Goal: Communication & Community: Share content

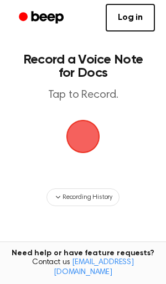
click at [86, 139] on span "button" at bounding box center [83, 137] width 34 height 34
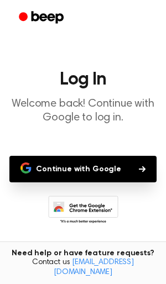
click at [108, 169] on button "Continue with Google" at bounding box center [82, 169] width 147 height 27
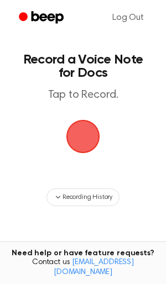
click at [92, 146] on span "button" at bounding box center [83, 137] width 36 height 36
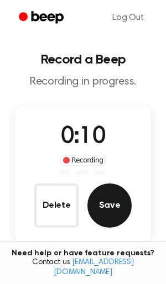
click at [97, 193] on button "Save" at bounding box center [109, 205] width 44 height 44
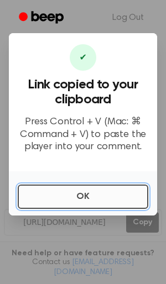
click at [98, 193] on button "OK" at bounding box center [83, 197] width 130 height 24
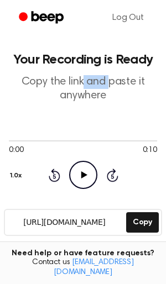
drag, startPoint x: 111, startPoint y: 86, endPoint x: 83, endPoint y: 87, distance: 28.2
click at [83, 87] on p "Copy the link and paste it anywhere" at bounding box center [83, 89] width 148 height 28
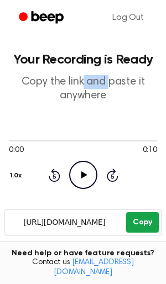
click at [141, 222] on button "Copy" at bounding box center [142, 222] width 33 height 20
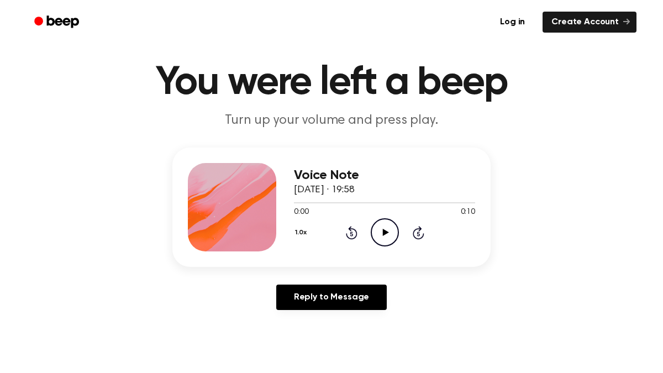
scroll to position [30, 0]
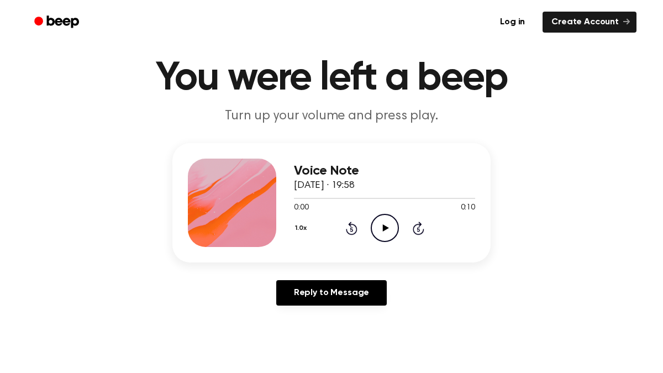
click at [389, 230] on icon "Play Audio" at bounding box center [385, 228] width 28 height 28
click at [383, 224] on icon "Pause Audio" at bounding box center [385, 228] width 28 height 28
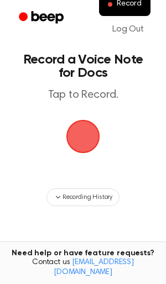
click at [86, 131] on span "button" at bounding box center [82, 136] width 31 height 31
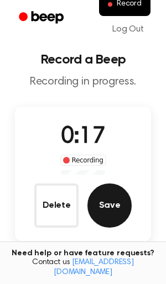
click at [123, 217] on button "Save" at bounding box center [109, 205] width 44 height 44
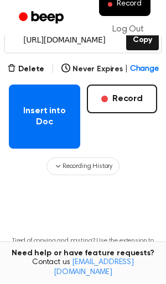
scroll to position [183, 0]
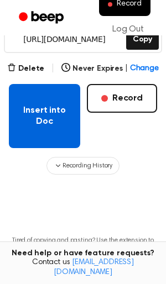
click at [45, 112] on button "Insert into Doc" at bounding box center [44, 116] width 71 height 64
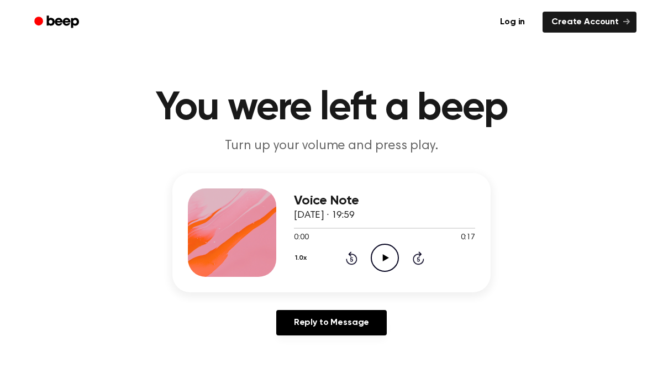
click at [388, 258] on icon "Play Audio" at bounding box center [385, 258] width 28 height 28
click at [388, 261] on icon "Play Audio" at bounding box center [385, 258] width 28 height 28
click at [388, 261] on icon "Pause Audio" at bounding box center [385, 258] width 28 height 28
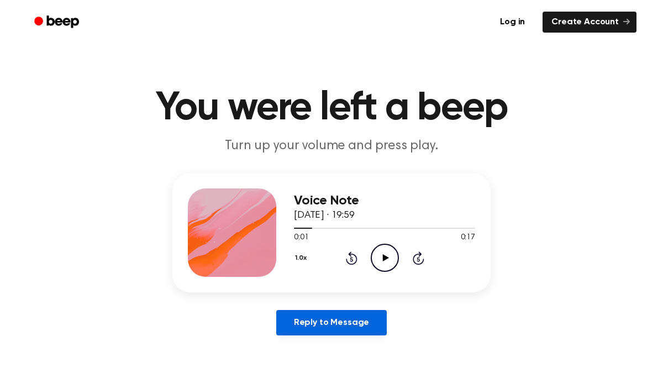
click at [331, 327] on link "Reply to Message" at bounding box center [331, 322] width 111 height 25
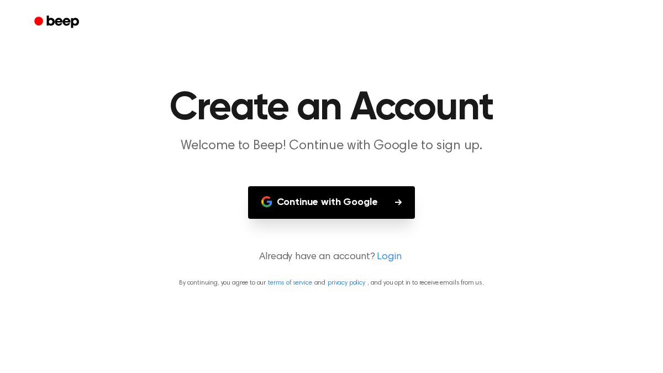
click at [342, 201] on button "Continue with Google" at bounding box center [331, 202] width 167 height 33
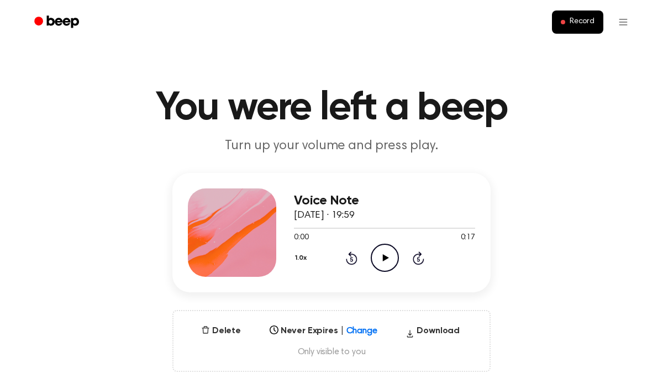
click at [387, 261] on icon "Play Audio" at bounding box center [385, 258] width 28 height 28
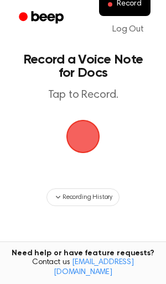
click at [82, 130] on span "button" at bounding box center [82, 136] width 31 height 31
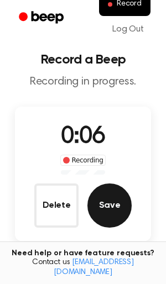
click at [114, 205] on button "Save" at bounding box center [109, 205] width 44 height 44
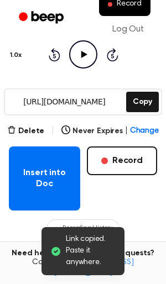
scroll to position [128, 0]
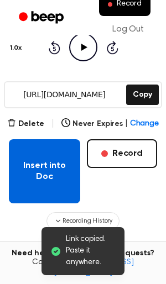
click at [45, 162] on button "Insert into Doc" at bounding box center [44, 171] width 71 height 64
